Goal: Task Accomplishment & Management: Manage account settings

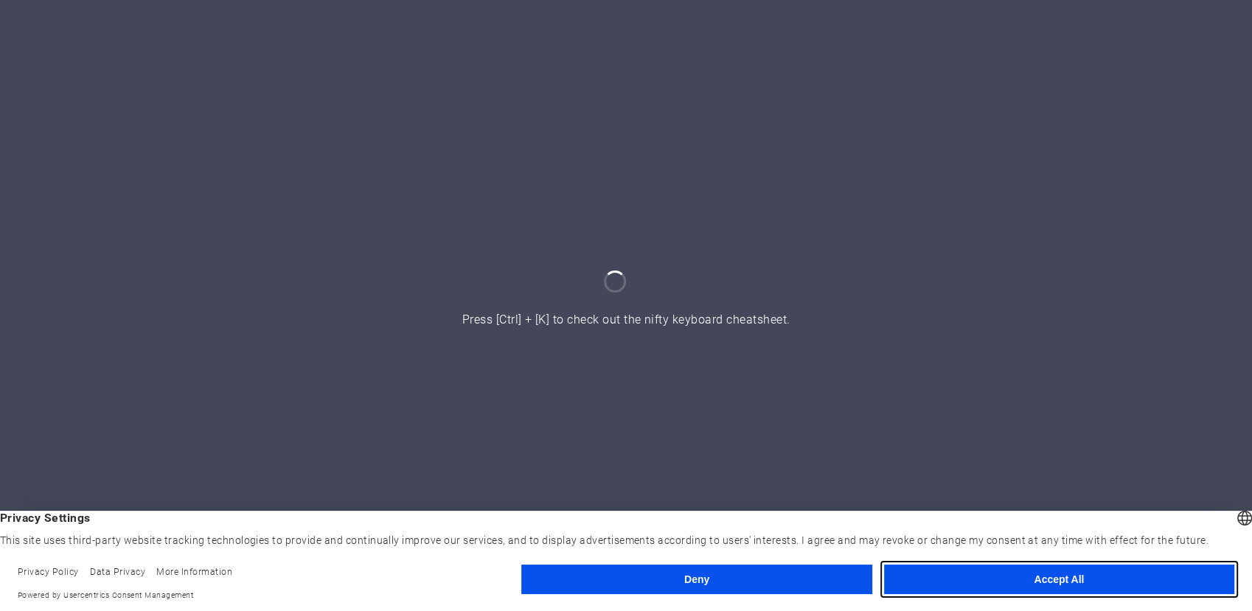
click at [1023, 590] on button "Accept All" at bounding box center [1059, 579] width 350 height 29
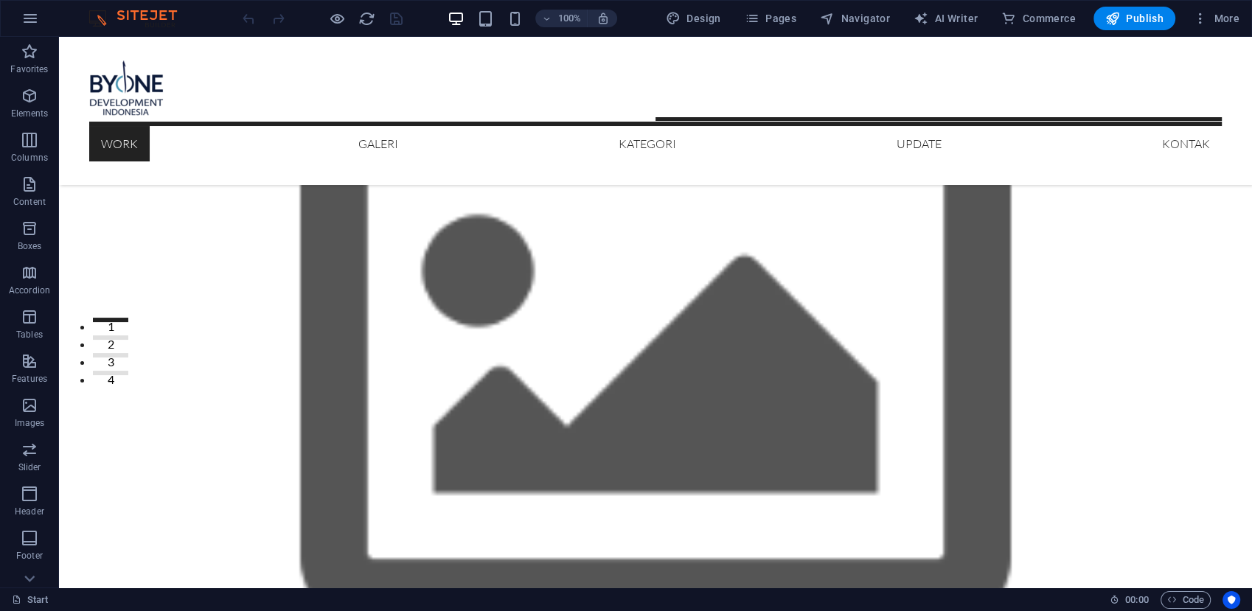
scroll to position [240, 0]
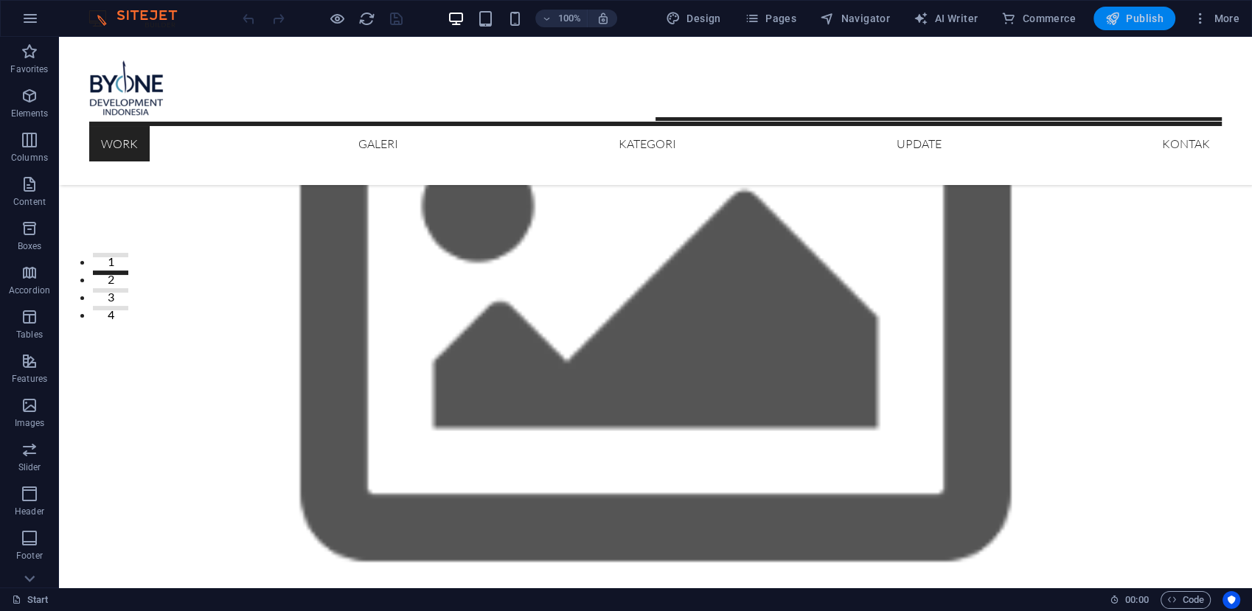
click at [1140, 27] on button "Publish" at bounding box center [1134, 19] width 82 height 24
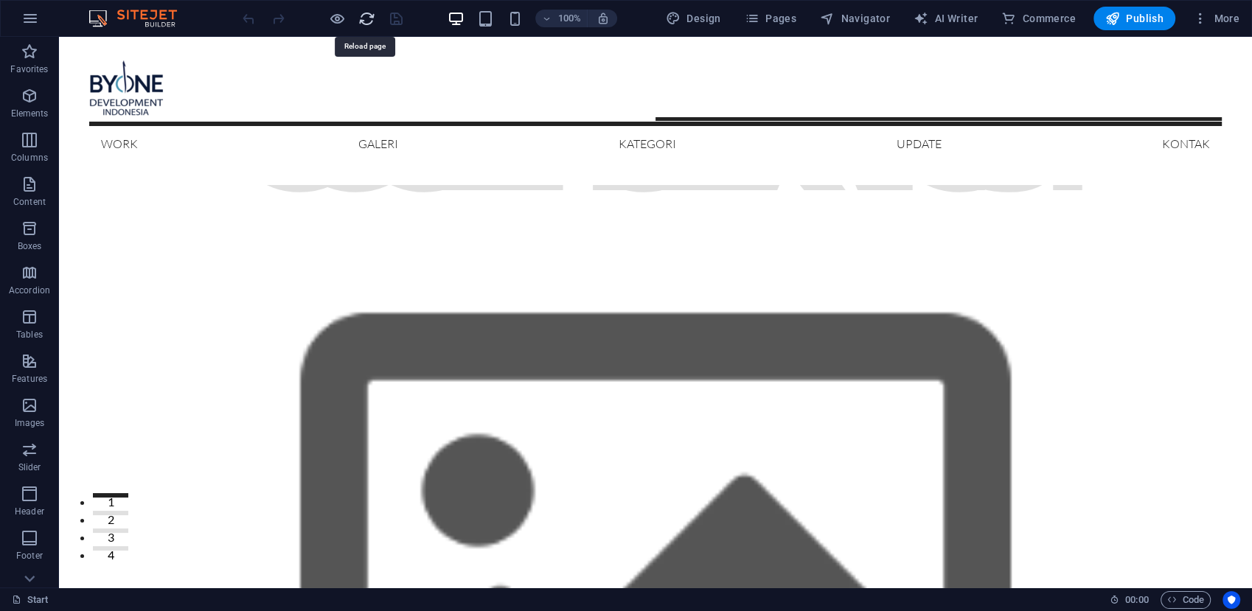
click at [363, 14] on icon "reload" at bounding box center [366, 18] width 17 height 17
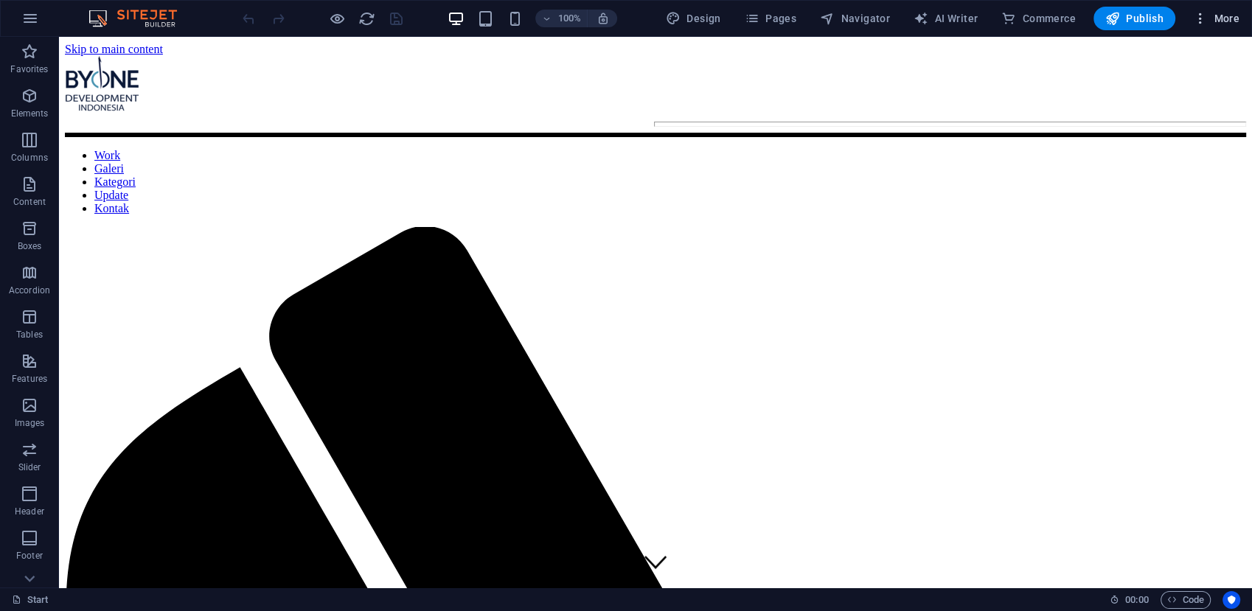
click at [1200, 24] on icon "button" at bounding box center [1200, 18] width 15 height 15
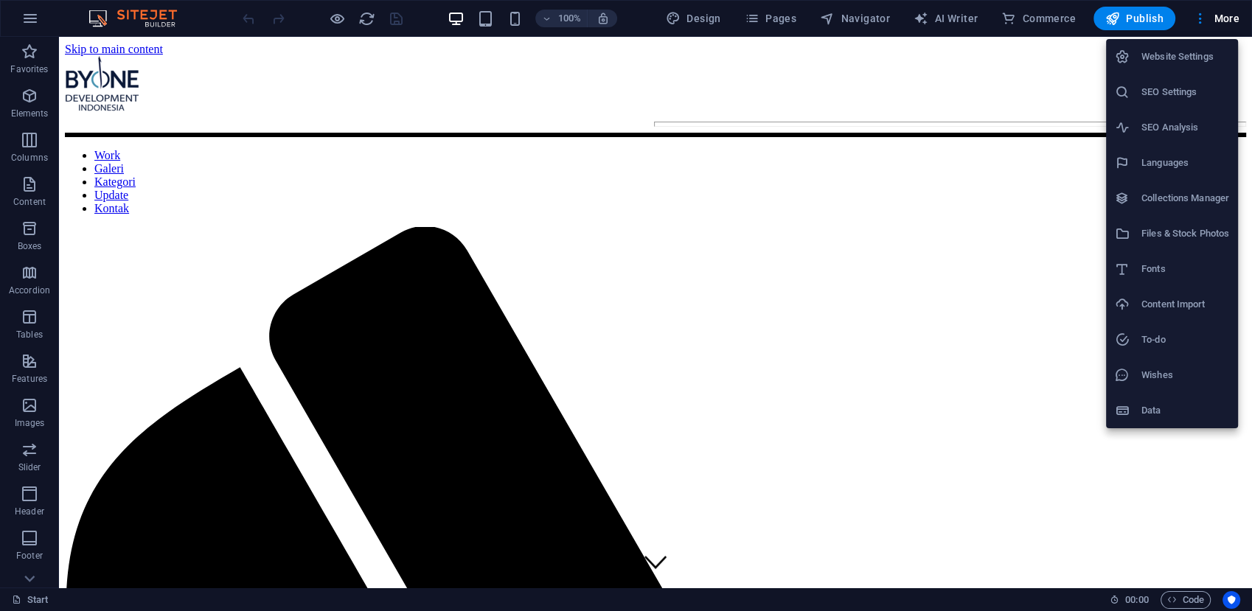
click at [339, 23] on div at bounding box center [626, 305] width 1252 height 611
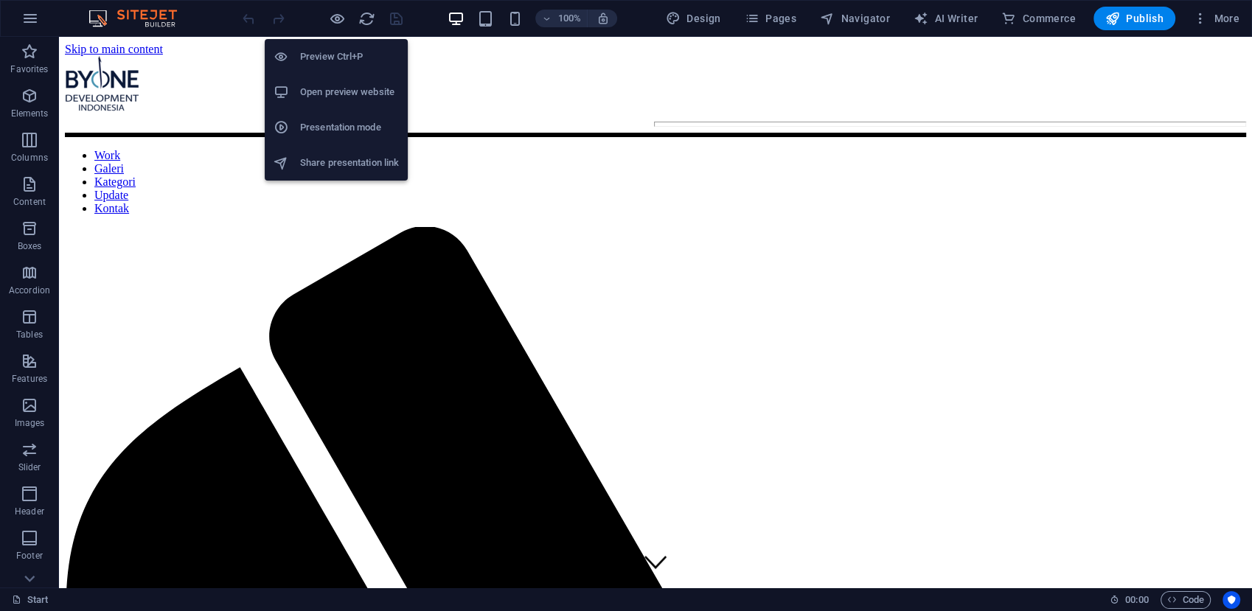
click at [344, 88] on h6 "Open preview website" at bounding box center [349, 92] width 99 height 18
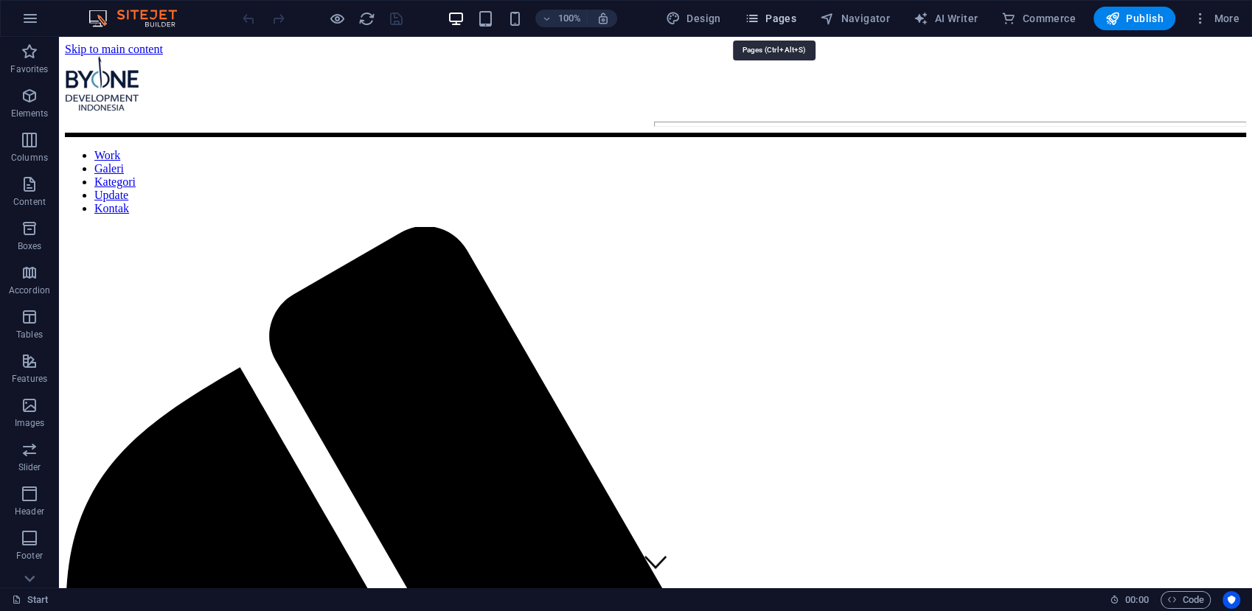
click at [757, 15] on icon "button" at bounding box center [752, 18] width 15 height 15
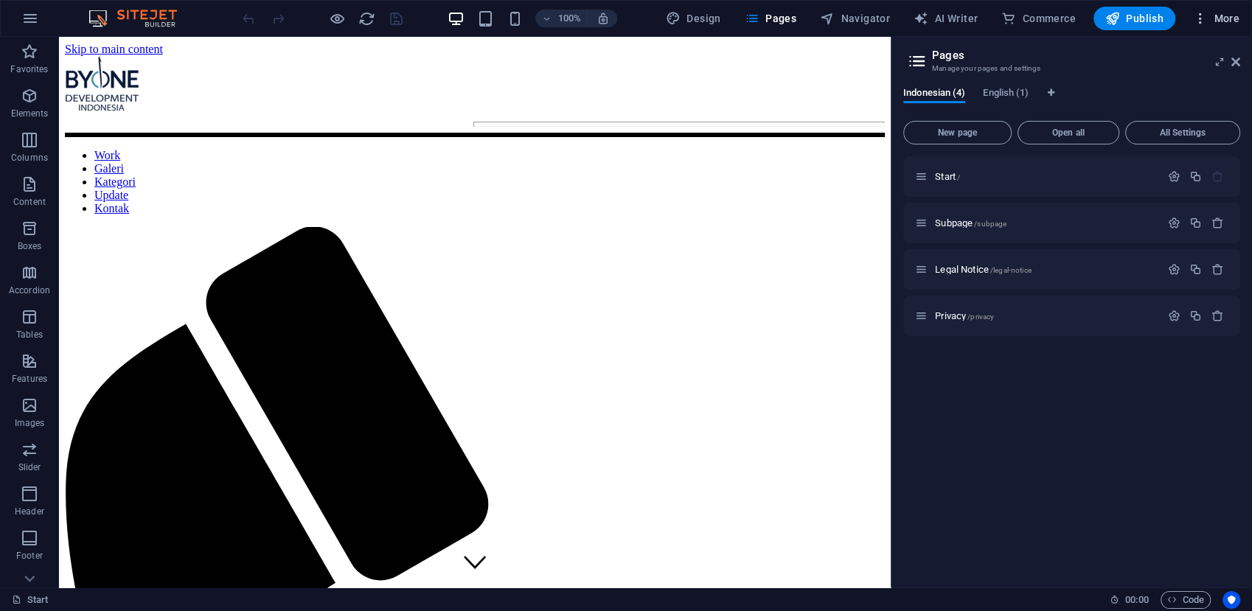
click at [1203, 15] on icon "button" at bounding box center [1200, 18] width 15 height 15
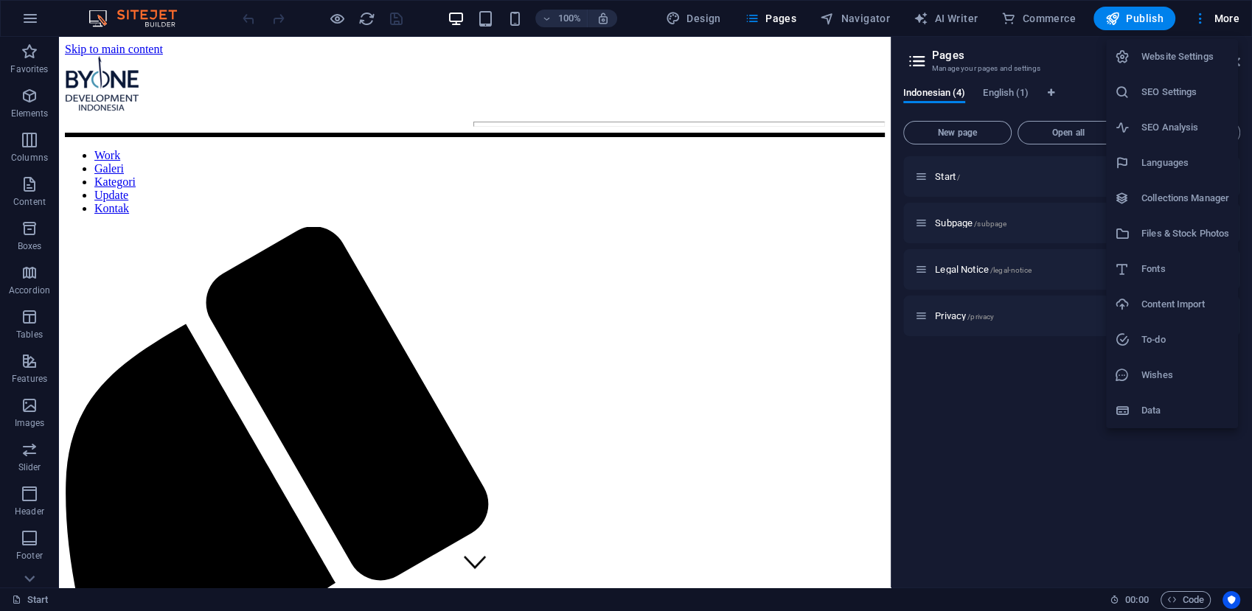
click at [1181, 53] on h6 "Website Settings" at bounding box center [1185, 57] width 88 height 18
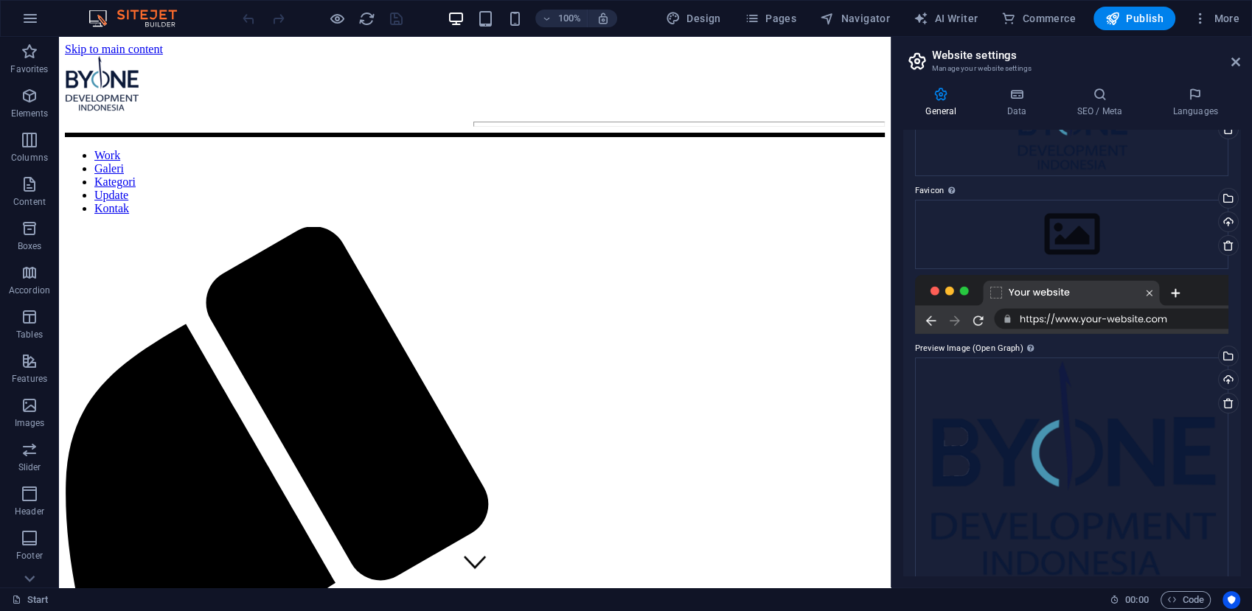
scroll to position [140, 0]
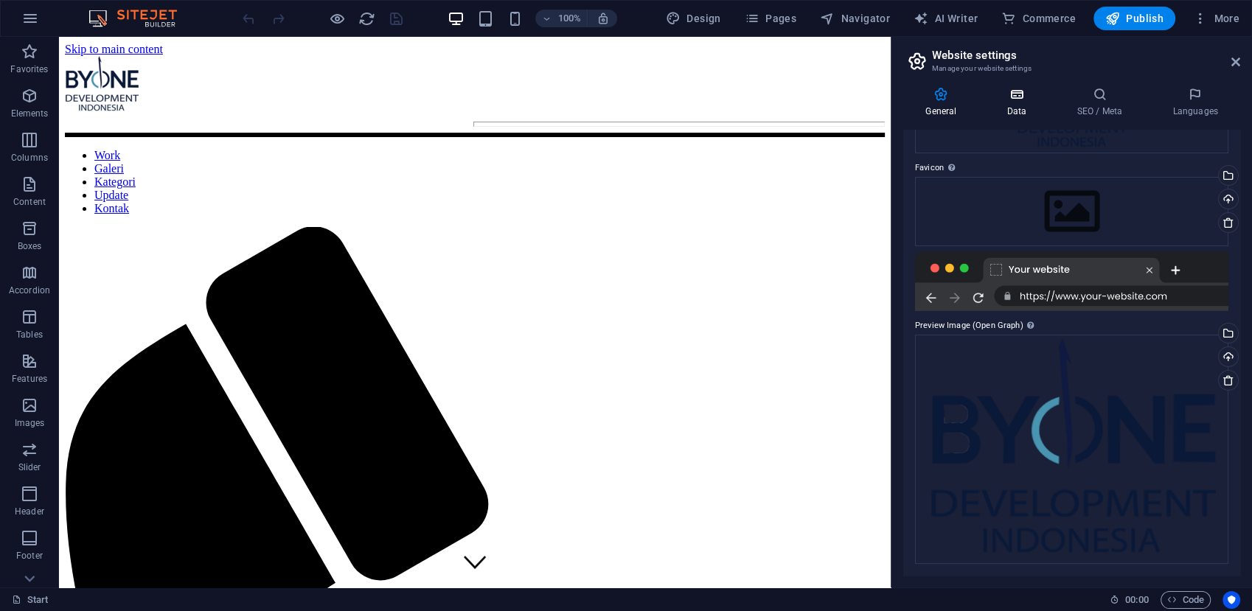
click at [994, 103] on h4 "Data" at bounding box center [1019, 102] width 70 height 31
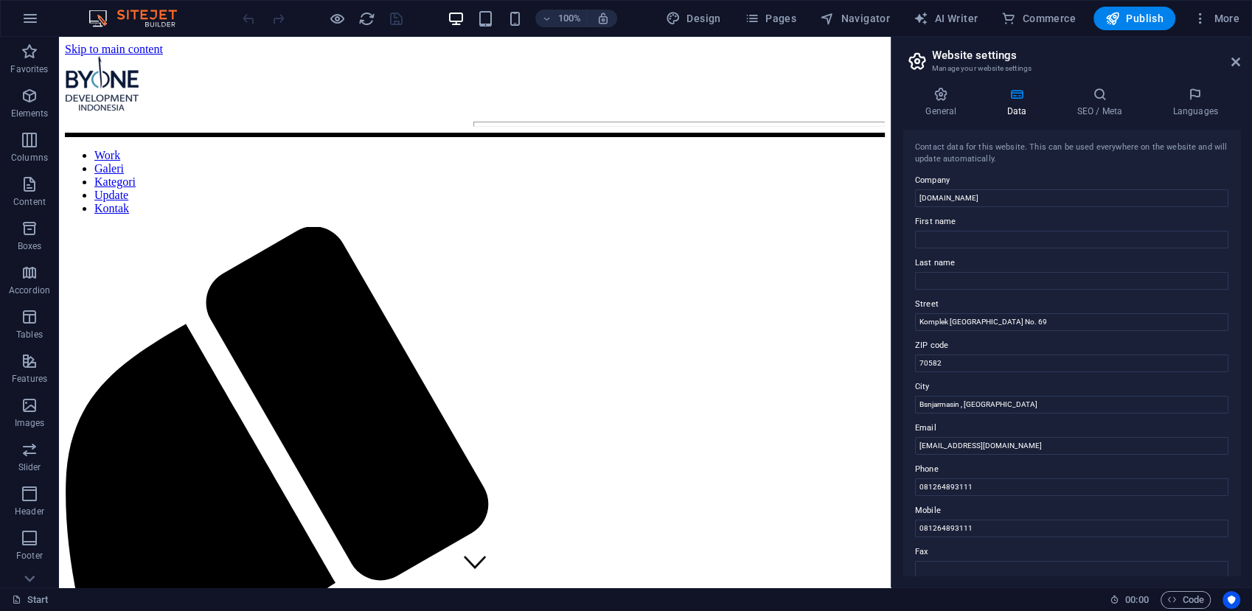
scroll to position [262, 0]
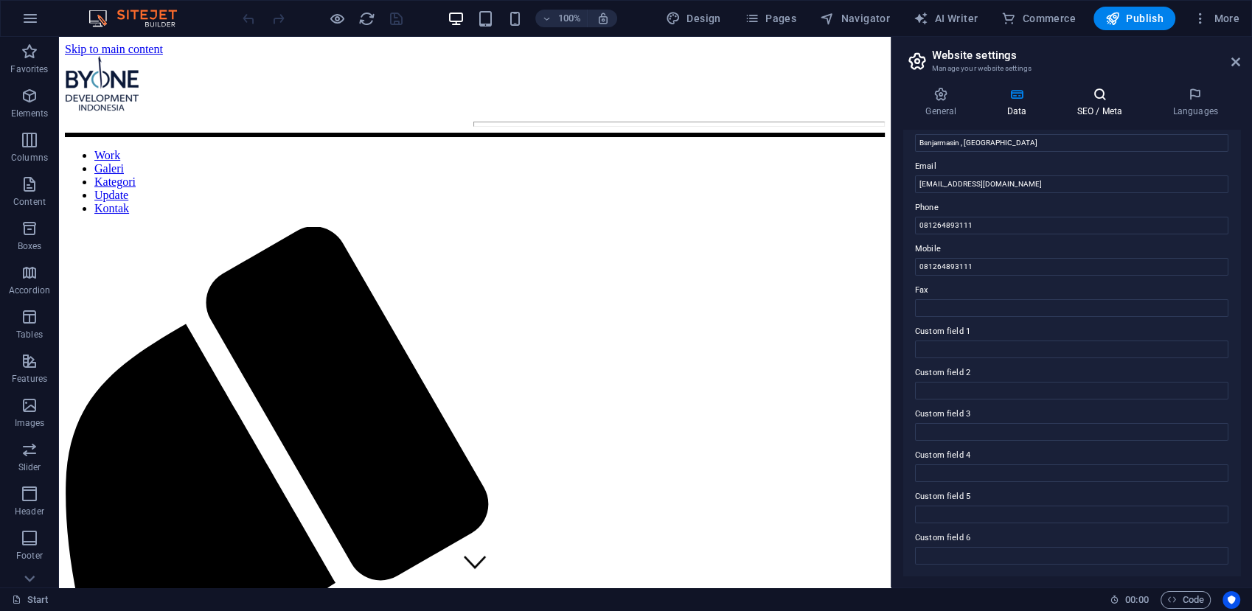
click at [1087, 101] on icon at bounding box center [1099, 94] width 90 height 15
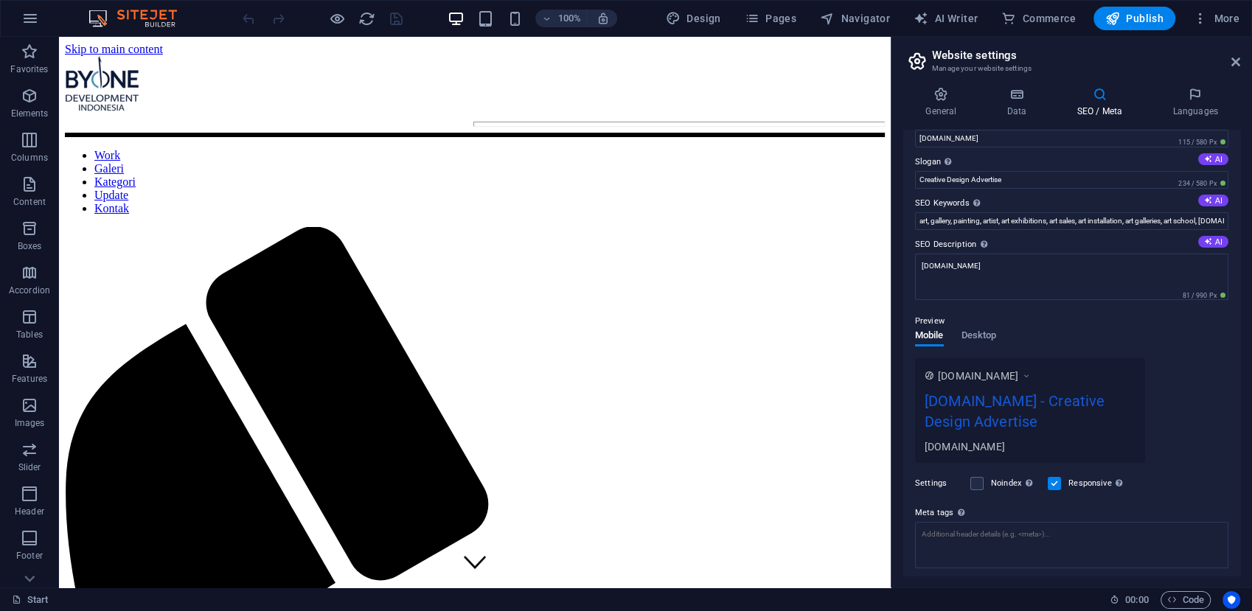
scroll to position [0, 0]
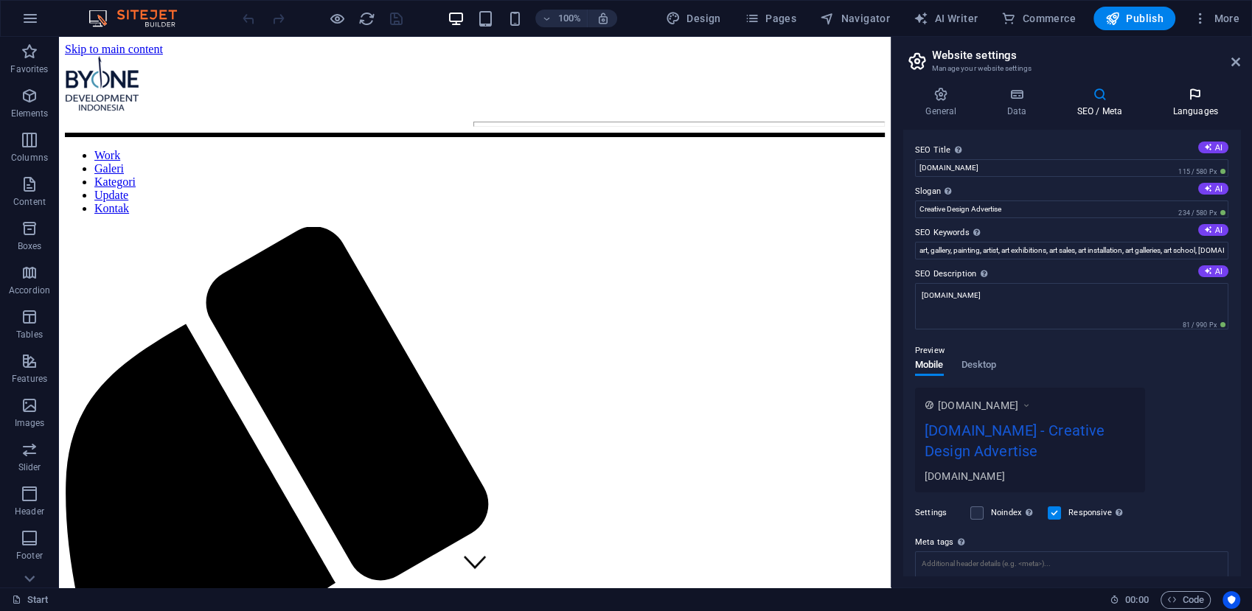
click at [1191, 105] on h4 "Languages" at bounding box center [1195, 102] width 90 height 31
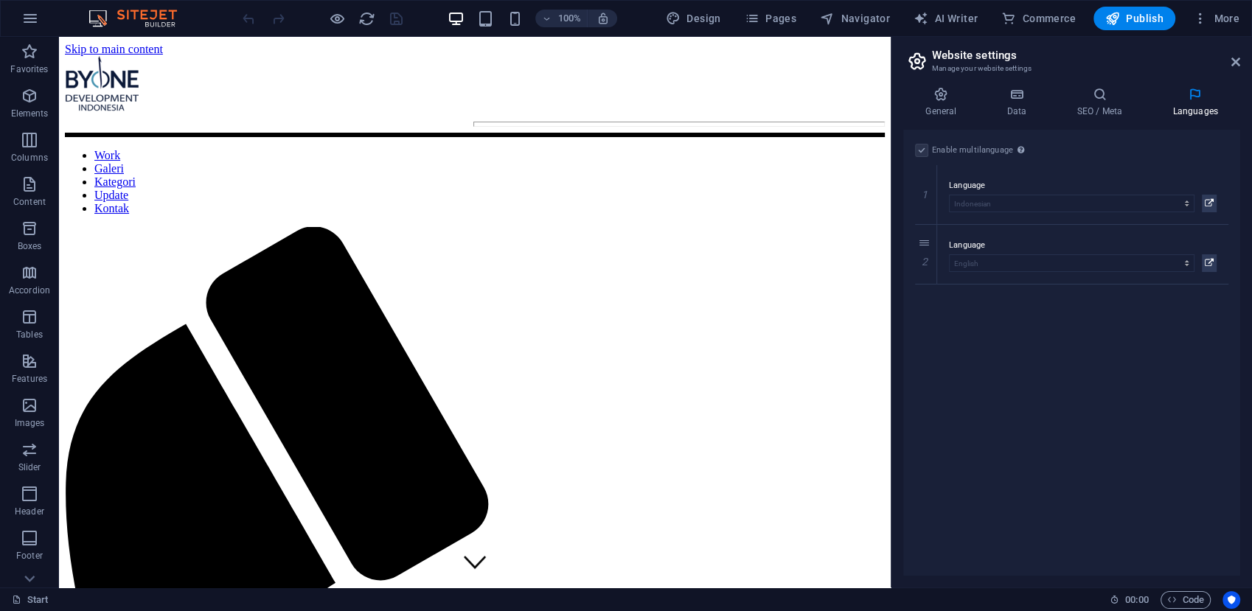
click at [1229, 62] on header "Website settings Manage your website settings" at bounding box center [1073, 56] width 334 height 38
click at [1238, 62] on icon at bounding box center [1235, 62] width 9 height 12
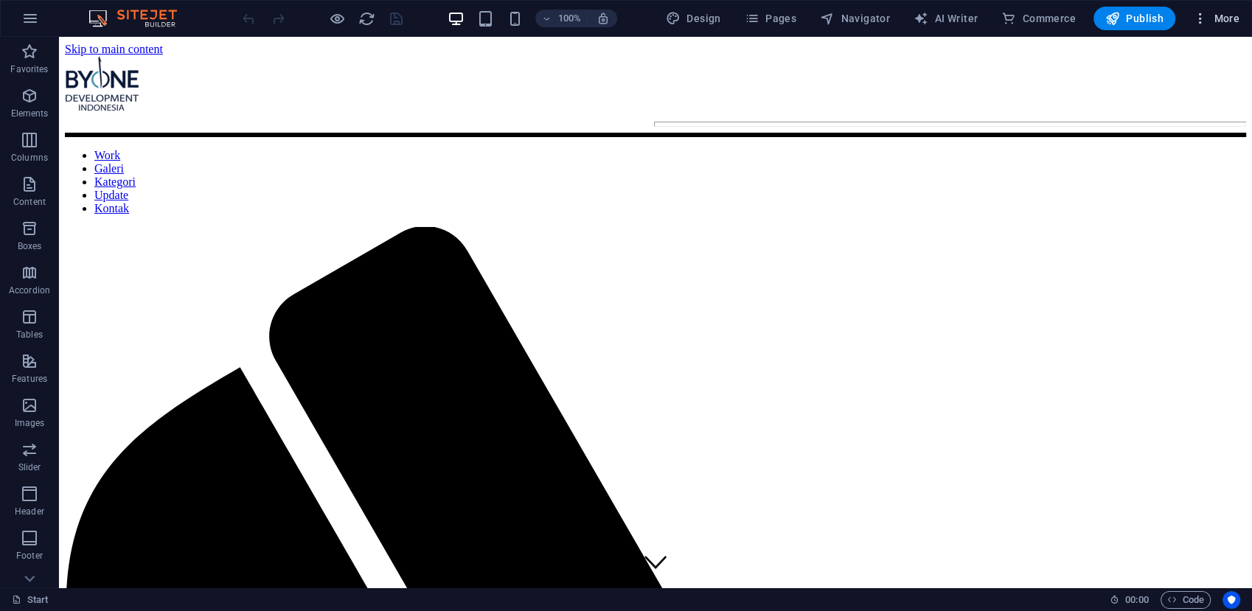
click at [1196, 20] on icon "button" at bounding box center [1200, 18] width 15 height 15
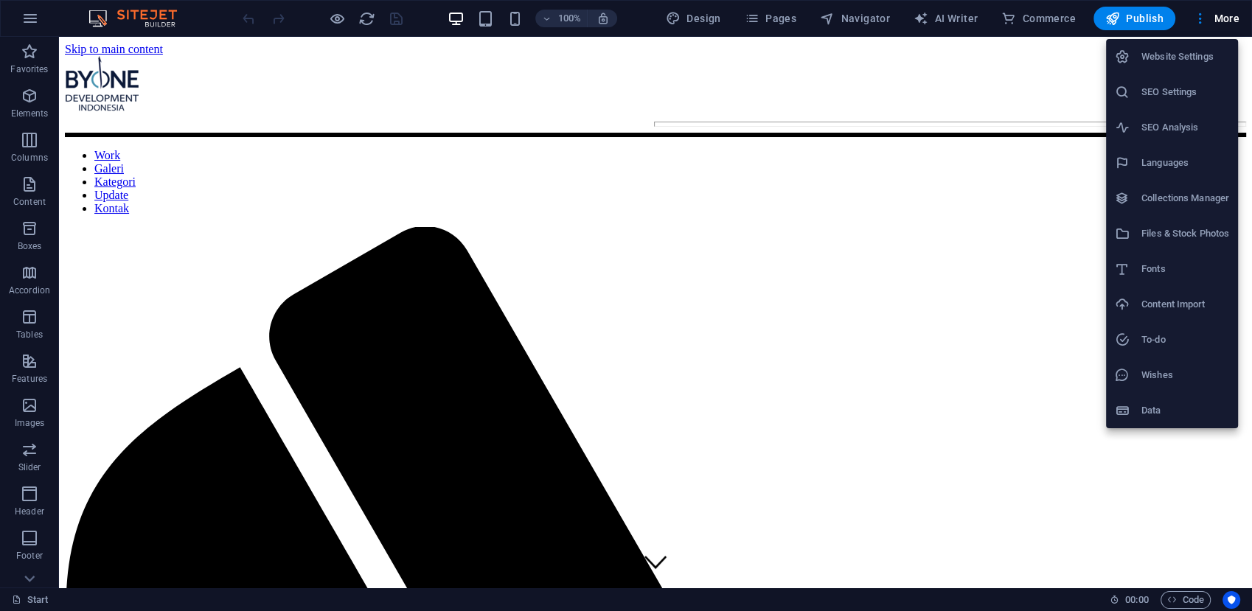
click at [1177, 226] on h6 "Files & Stock Photos" at bounding box center [1185, 234] width 88 height 18
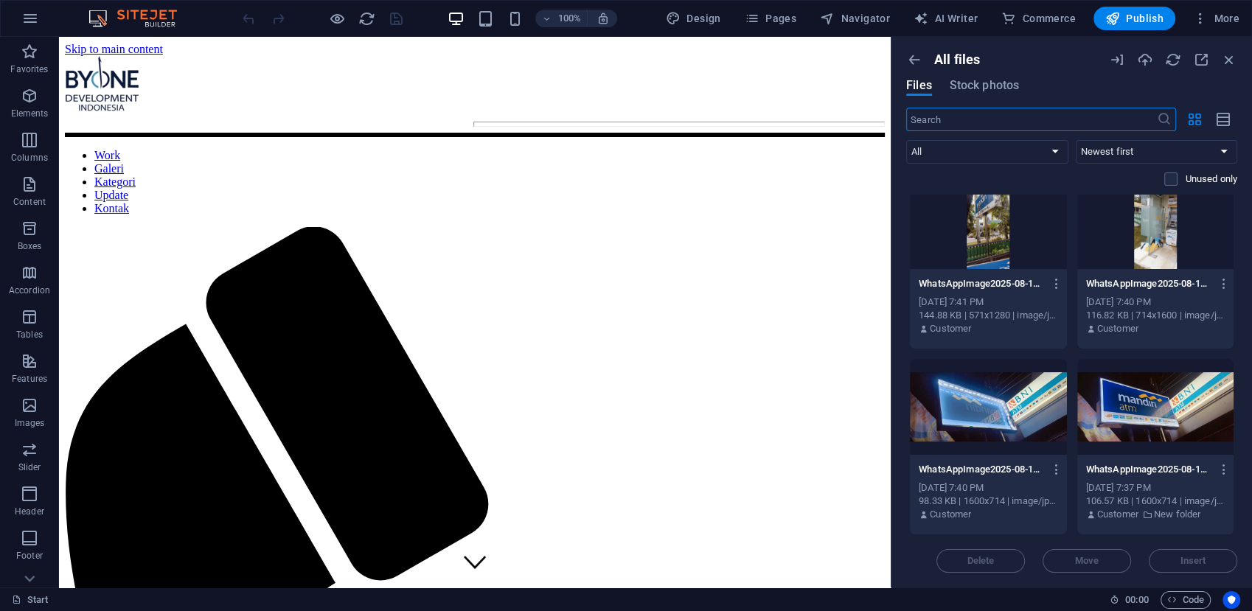
scroll to position [2624, 0]
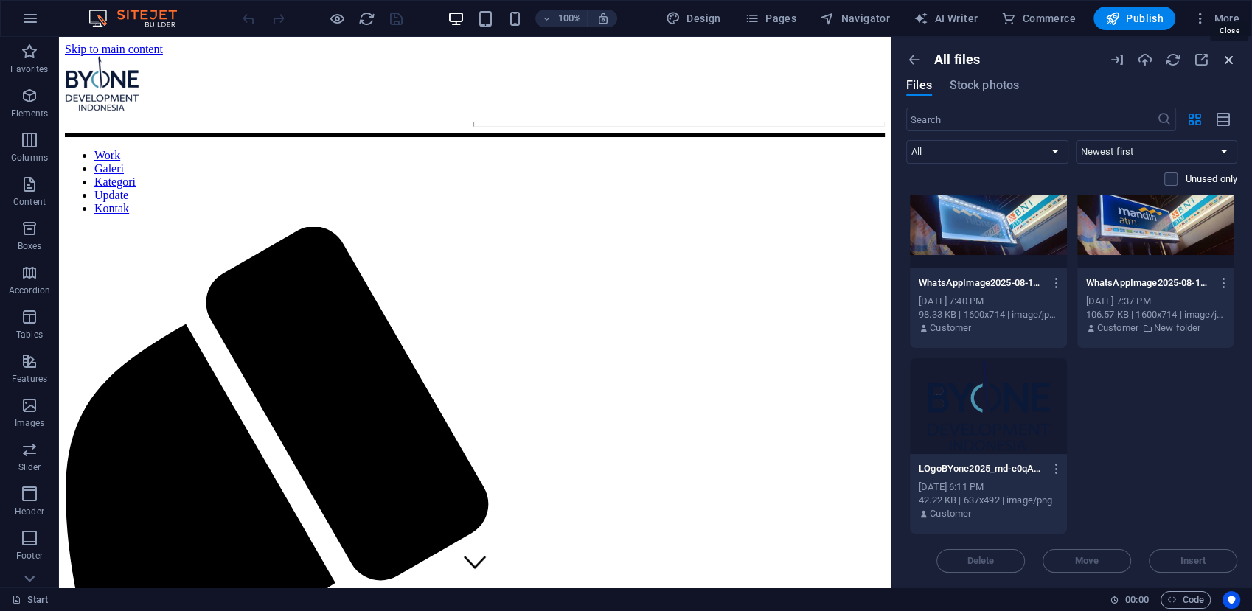
click at [1225, 52] on icon "button" at bounding box center [1229, 60] width 16 height 16
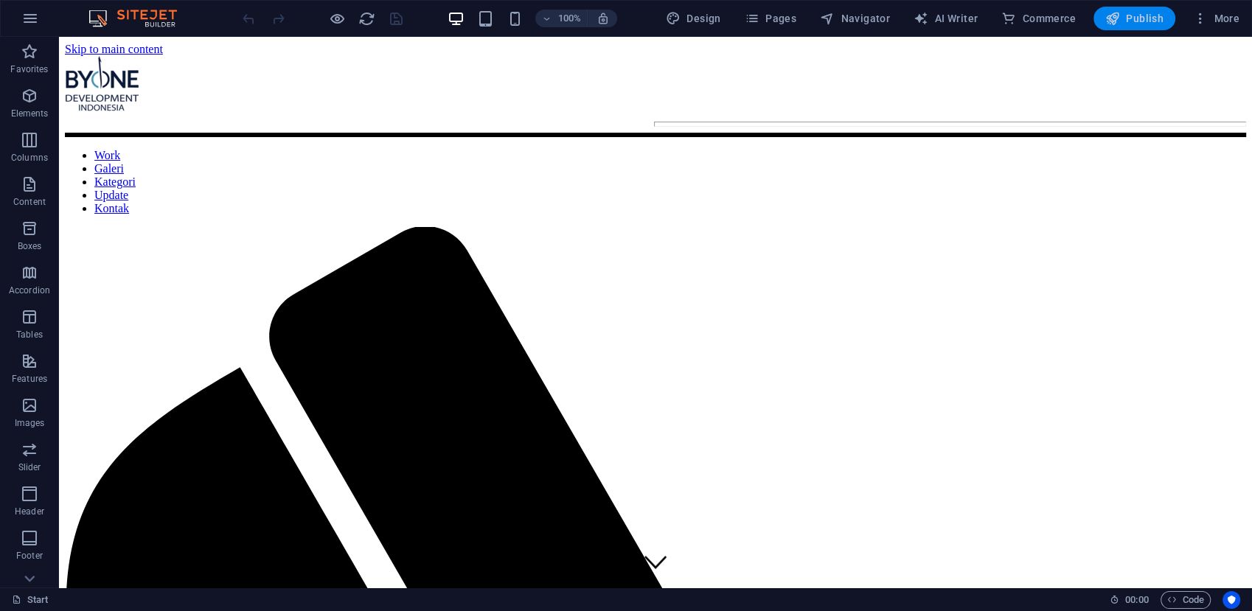
click at [1129, 9] on button "Publish" at bounding box center [1134, 19] width 82 height 24
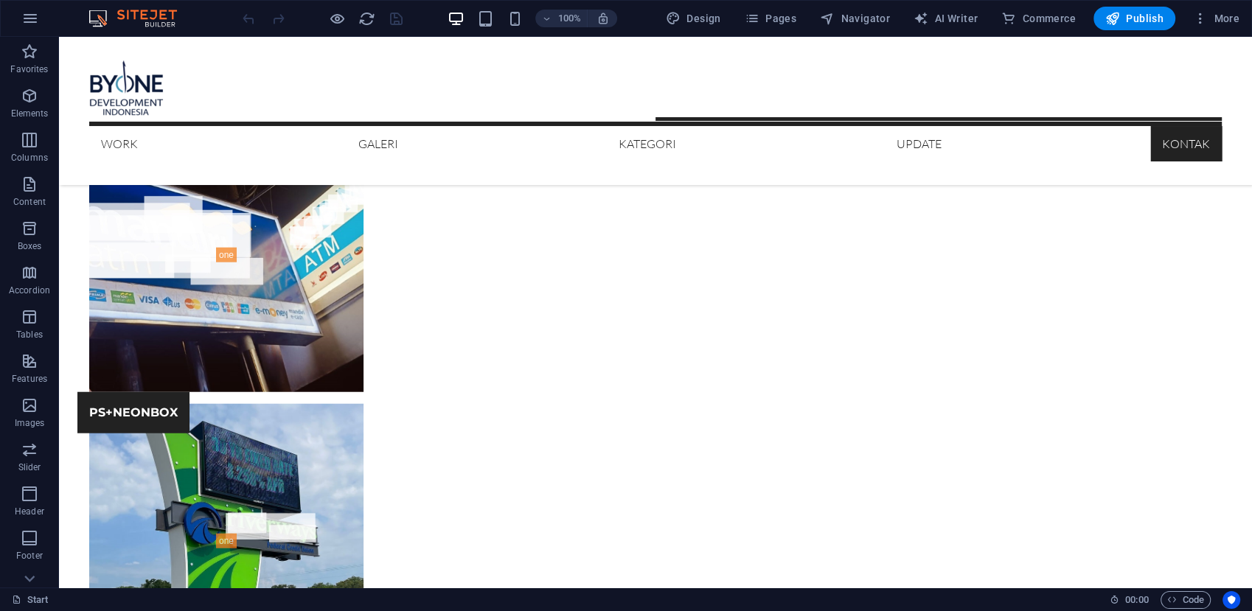
scroll to position [3681, 0]
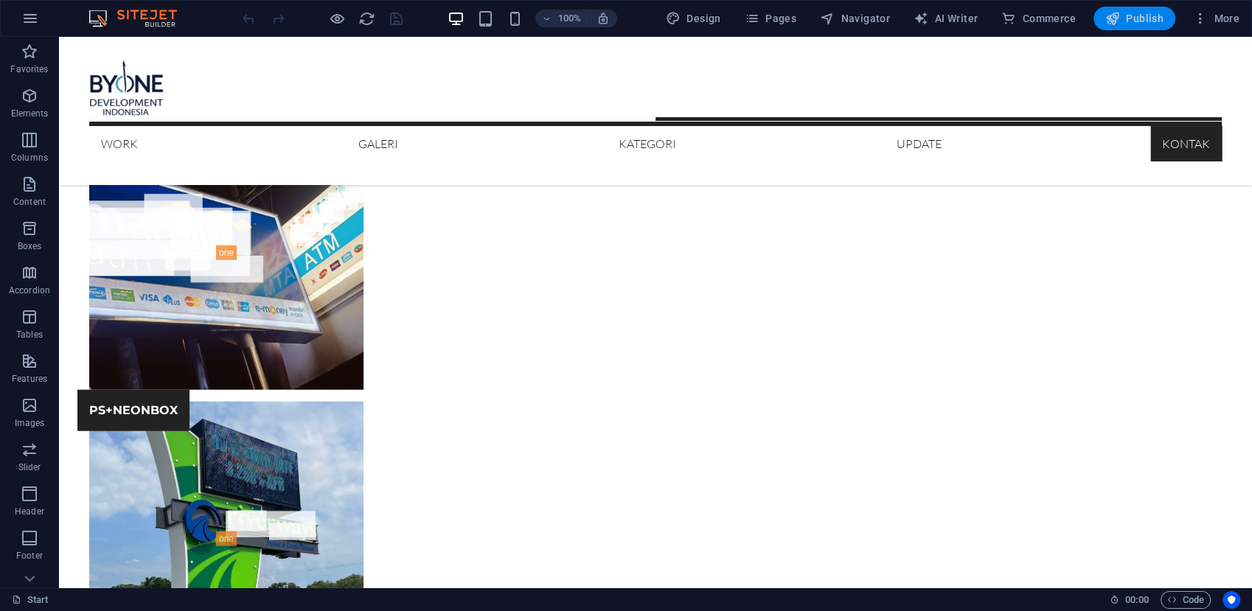
click at [1144, 15] on span "Publish" at bounding box center [1134, 18] width 58 height 15
